Goal: Task Accomplishment & Management: Manage account settings

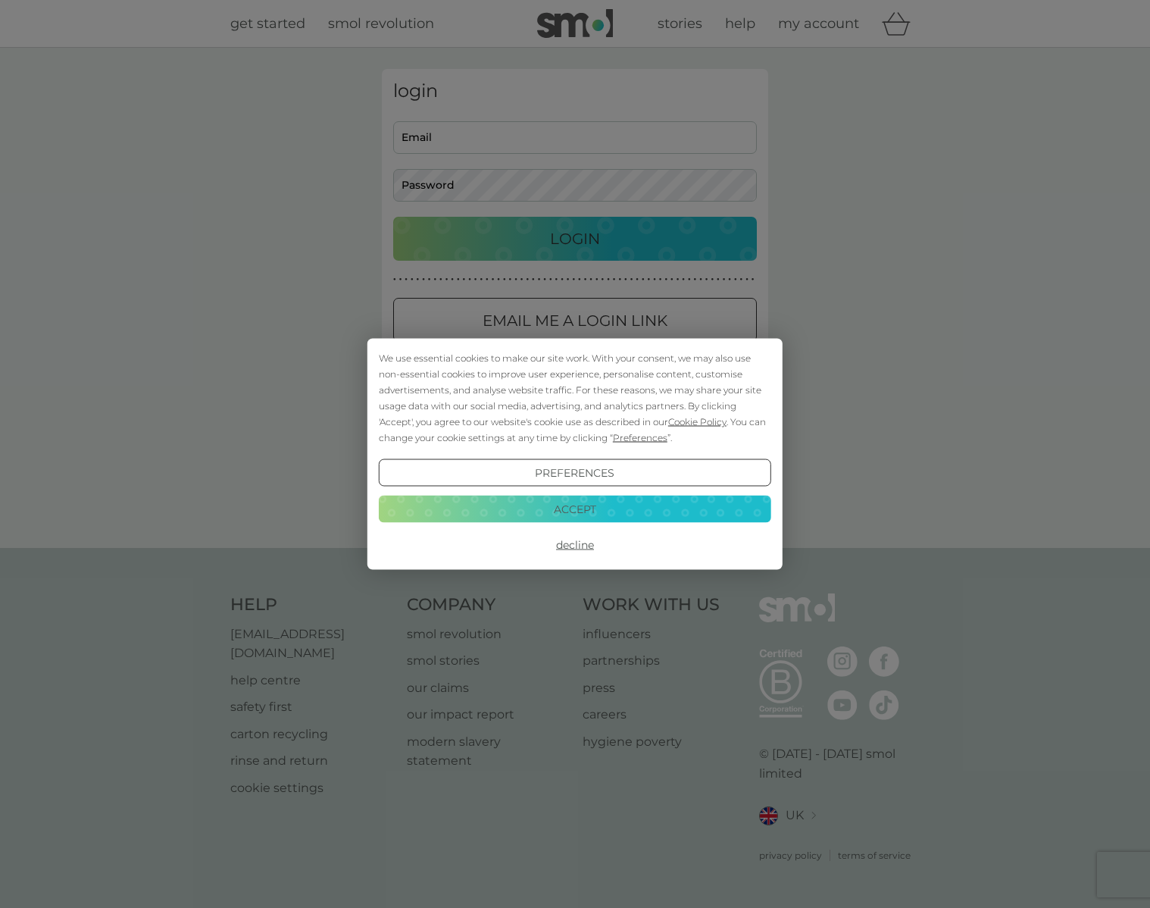
type input "mattfoster2002@hotmail.com"
click at [580, 541] on button "Decline" at bounding box center [575, 544] width 393 height 27
type input "mattfoster2002@hotmail.com"
click at [575, 546] on button "Decline" at bounding box center [575, 544] width 393 height 27
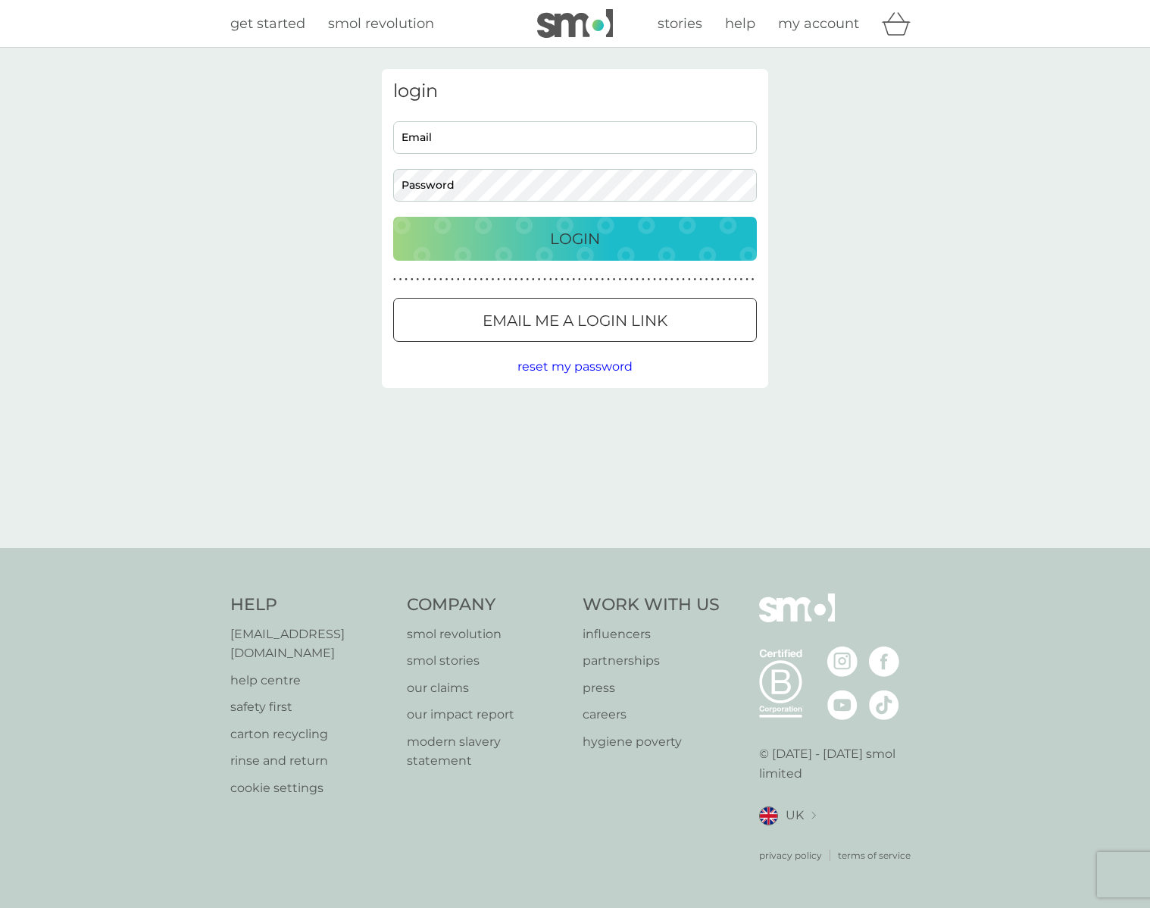
type input "[EMAIL_ADDRESS][DOMAIN_NAME]"
click at [561, 237] on p "Login" at bounding box center [575, 239] width 50 height 24
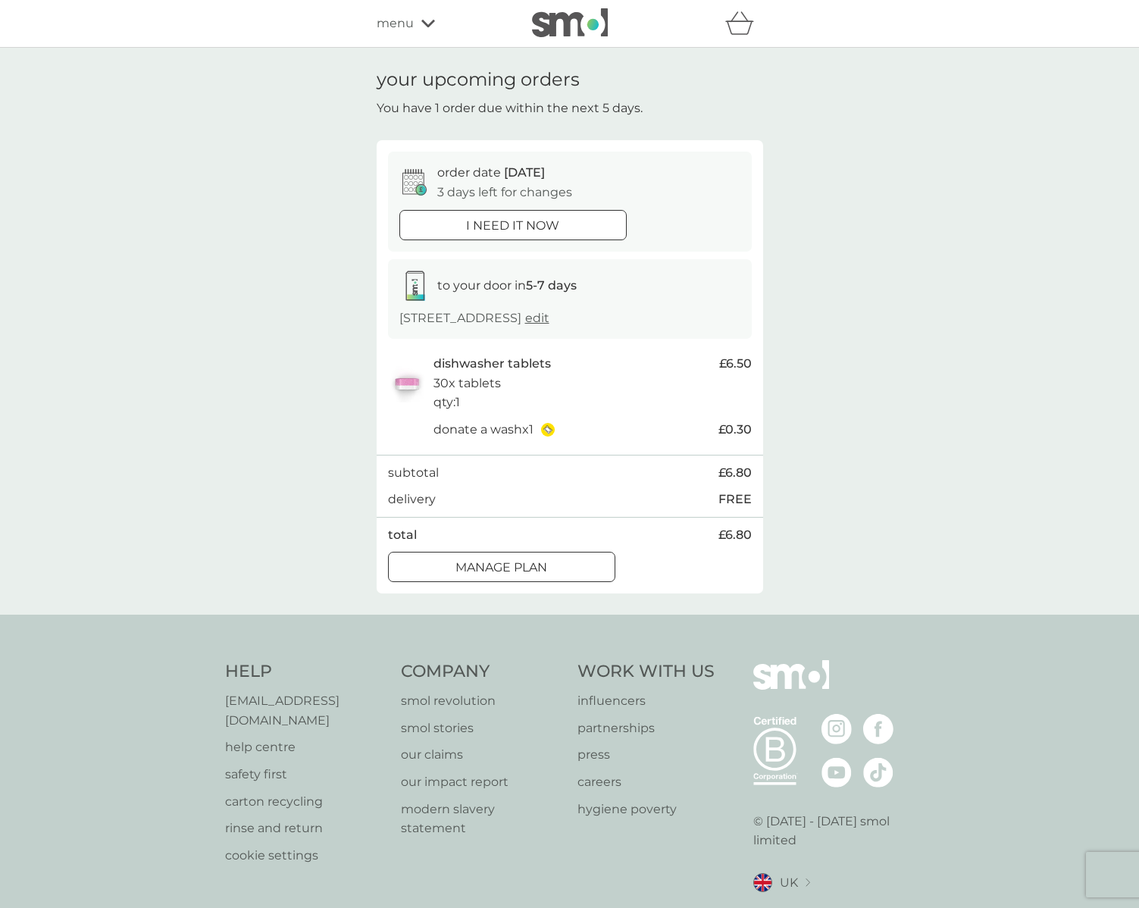
click at [518, 565] on div at bounding box center [520, 567] width 4 height 4
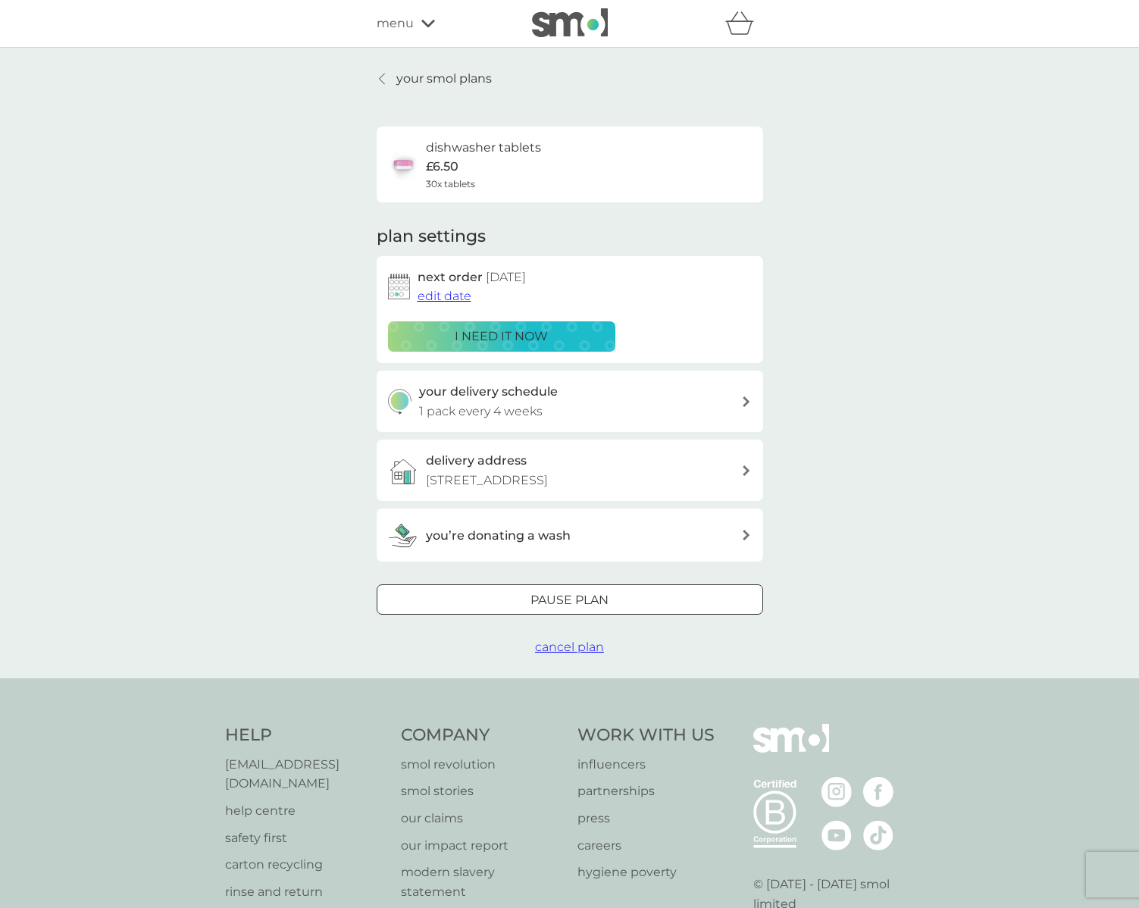
click at [447, 294] on span "edit date" at bounding box center [445, 296] width 54 height 14
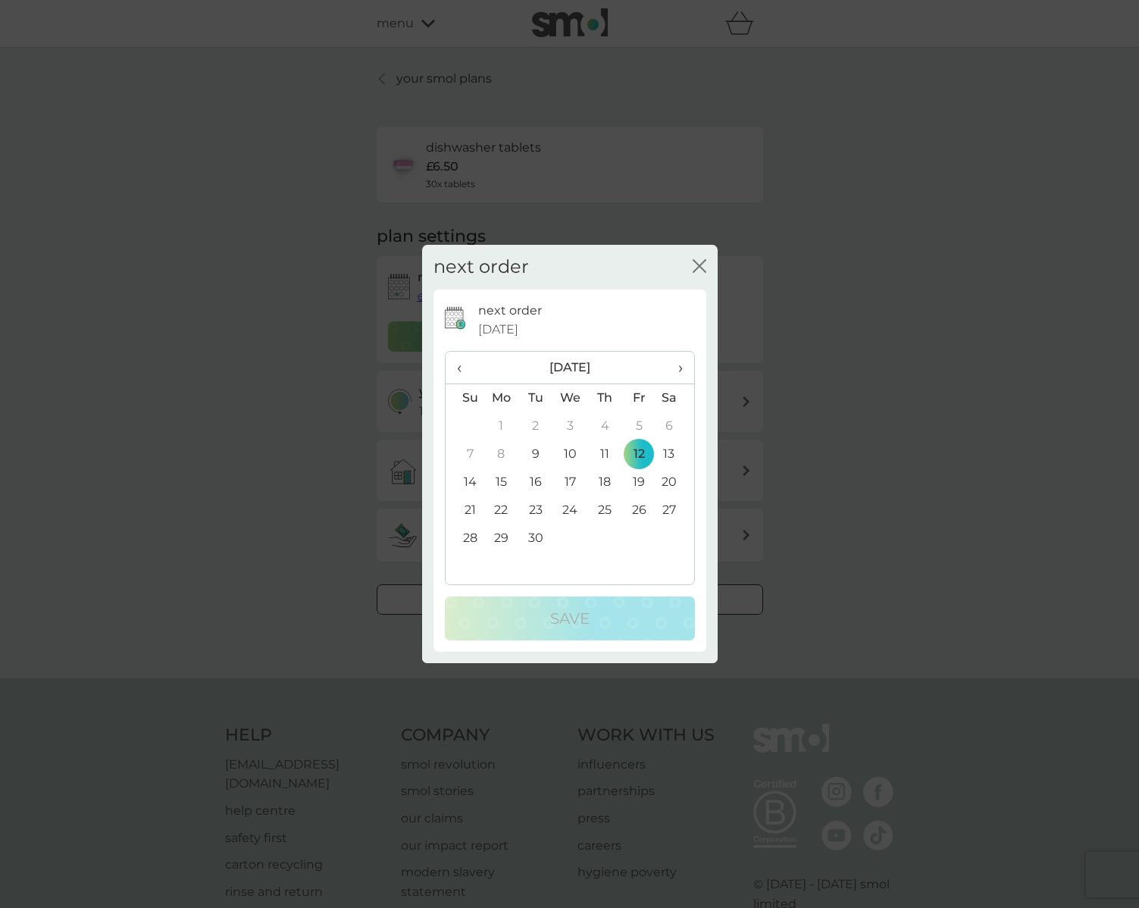
click at [639, 480] on td "19" at bounding box center [639, 482] width 34 height 28
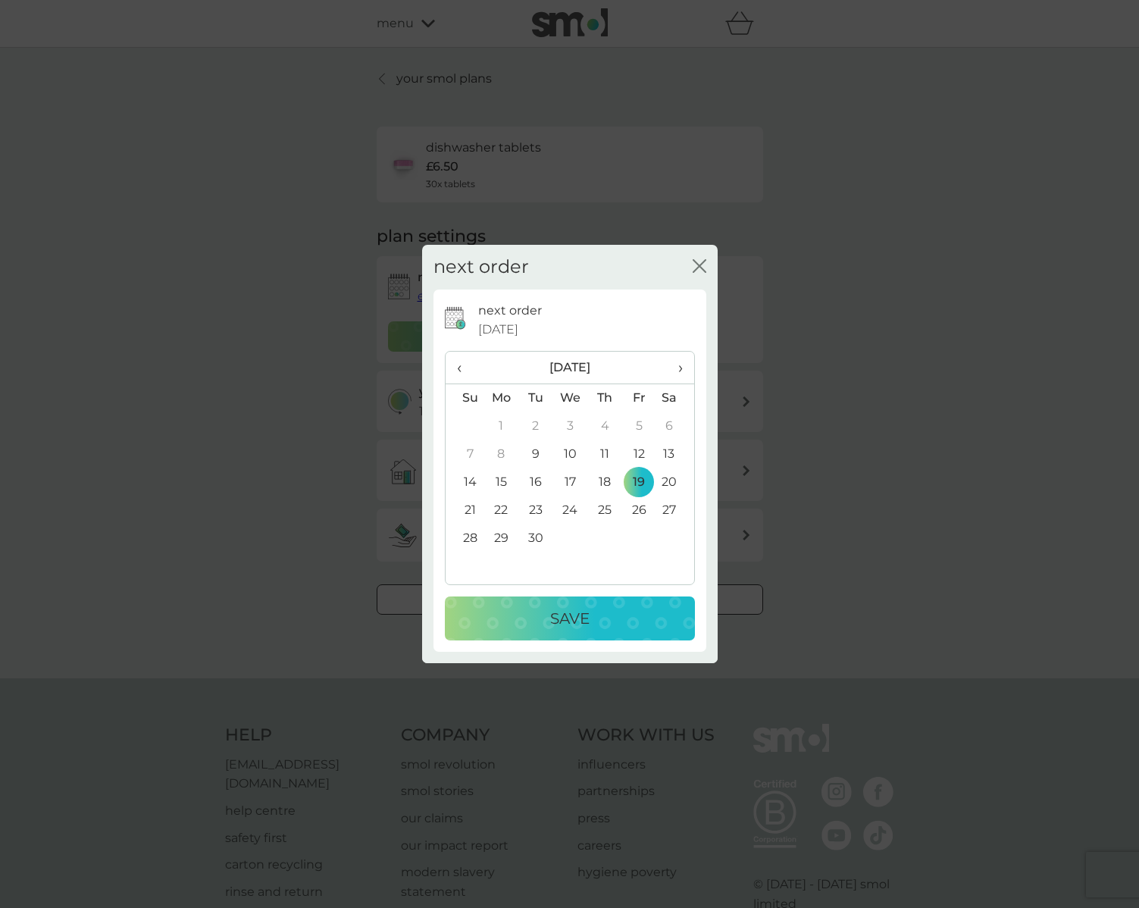
click at [569, 615] on p "Save" at bounding box center [569, 618] width 39 height 24
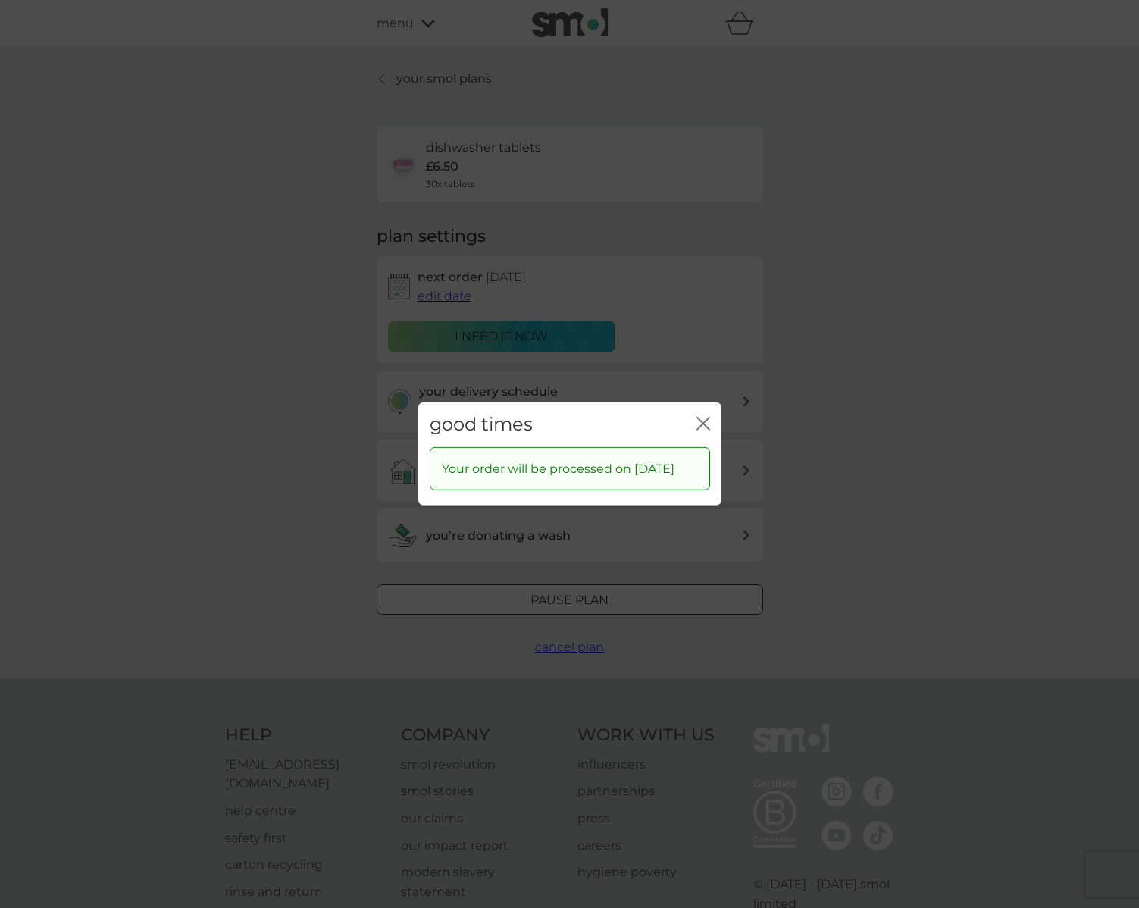
click at [703, 417] on icon "close" at bounding box center [703, 424] width 14 height 14
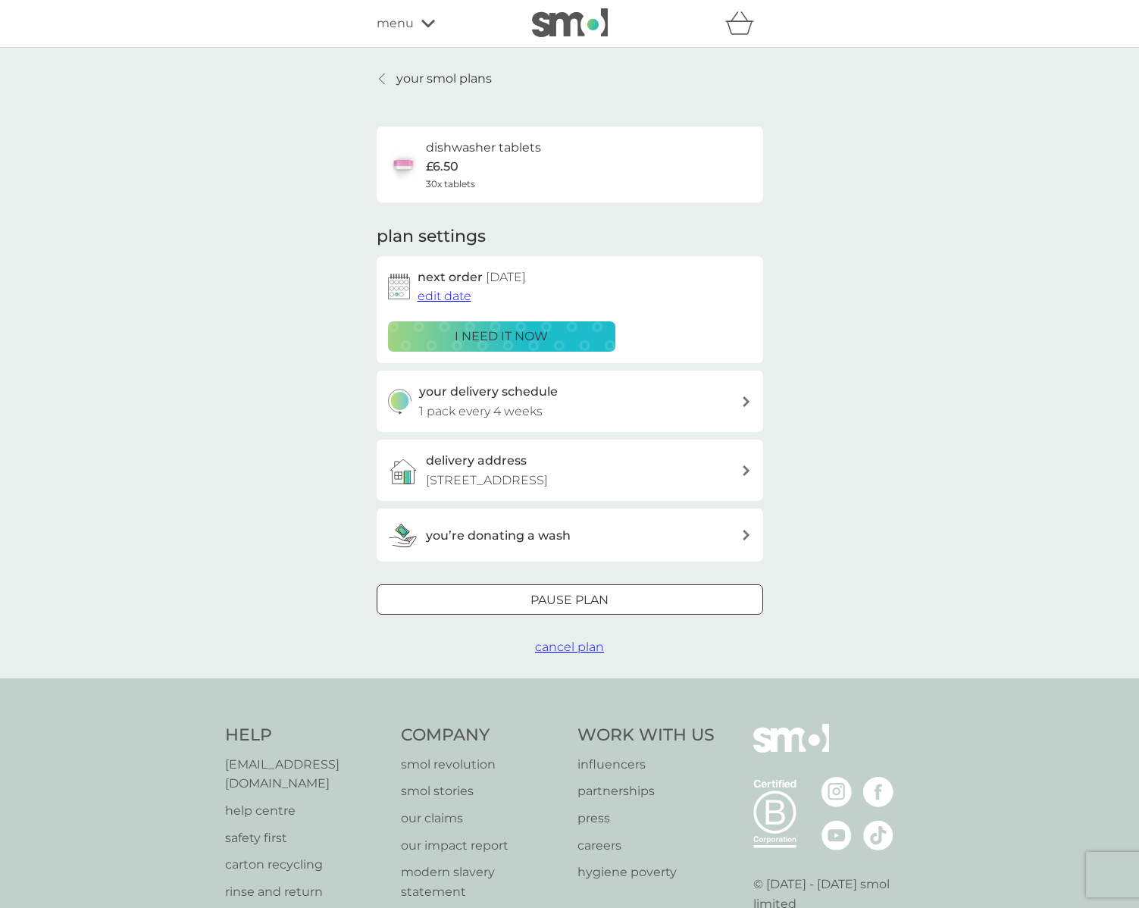
click at [383, 80] on icon at bounding box center [382, 79] width 6 height 12
